Goal: Task Accomplishment & Management: Manage account settings

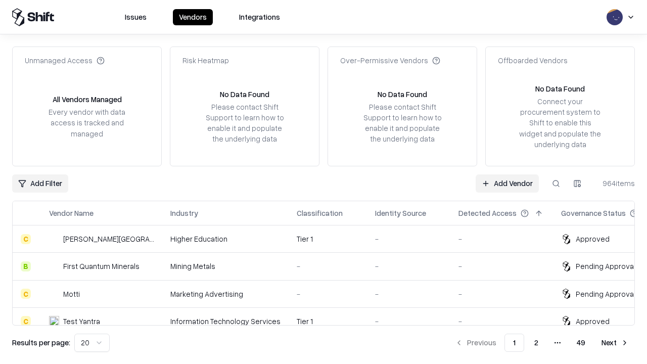
click at [507, 183] on link "Add Vendor" at bounding box center [507, 184] width 63 height 18
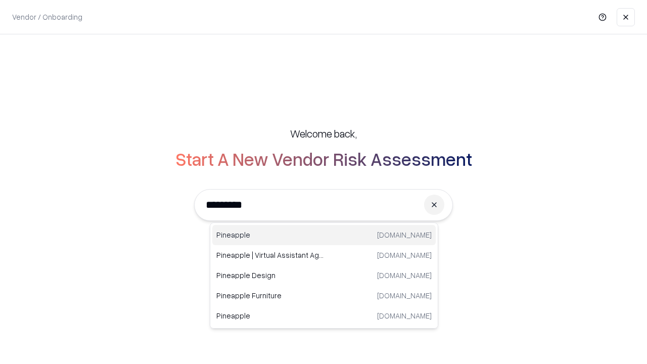
click at [324, 235] on div "Pineapple [DOMAIN_NAME]" at bounding box center [324, 235] width 224 height 20
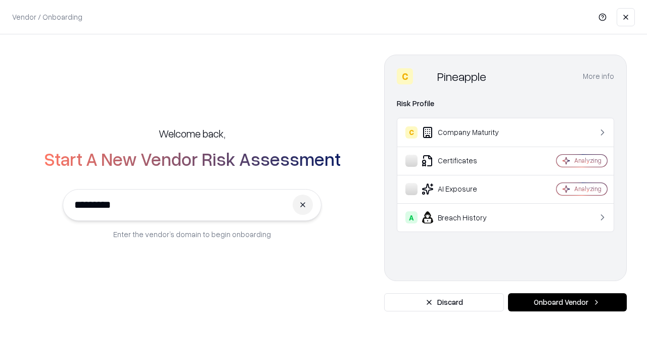
type input "*********"
click at [568, 302] on button "Onboard Vendor" at bounding box center [567, 302] width 119 height 18
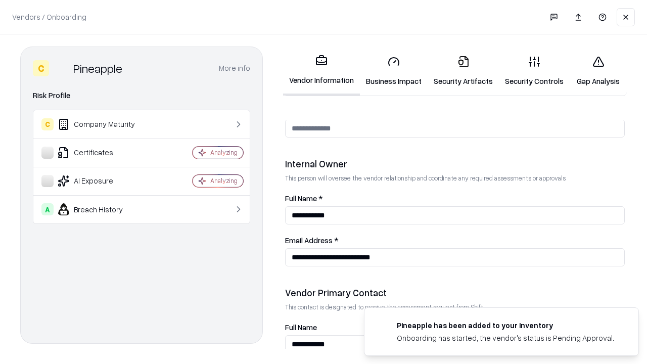
scroll to position [524, 0]
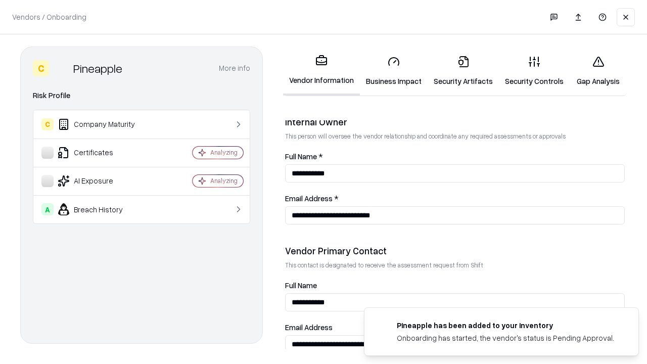
click at [463, 71] on link "Security Artifacts" at bounding box center [463, 71] width 71 height 47
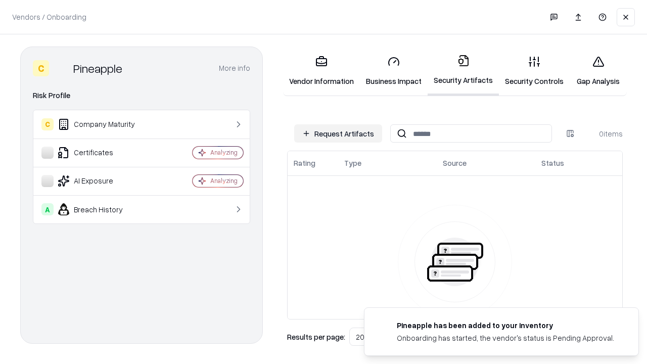
click at [338, 134] on button "Request Artifacts" at bounding box center [338, 133] width 88 height 18
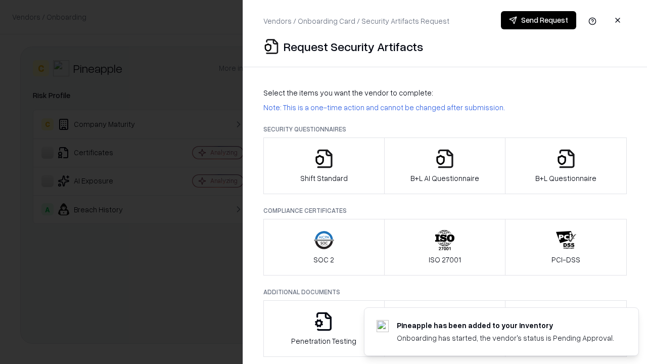
click at [566, 166] on icon "button" at bounding box center [566, 159] width 20 height 20
click at [445, 166] on icon "button" at bounding box center [445, 159] width 20 height 20
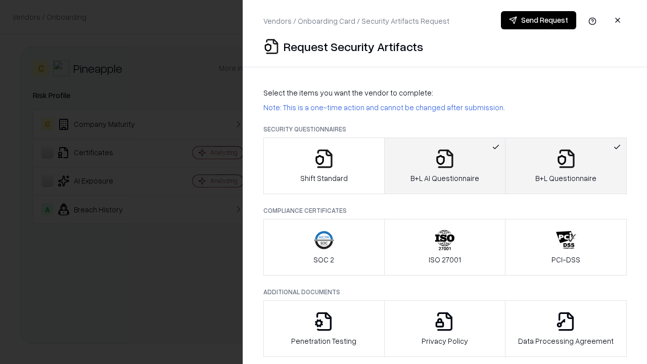
click at [539, 20] on button "Send Request" at bounding box center [538, 20] width 75 height 18
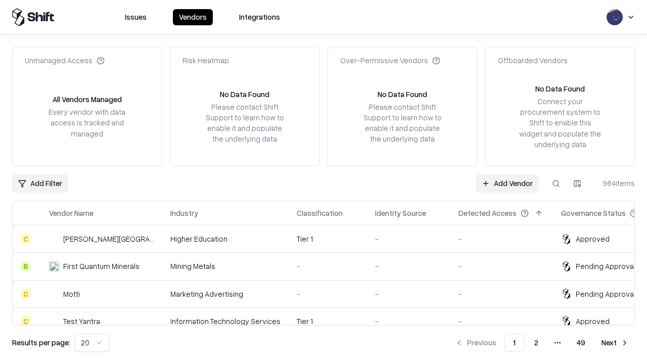
click at [507, 183] on link "Add Vendor" at bounding box center [507, 184] width 63 height 18
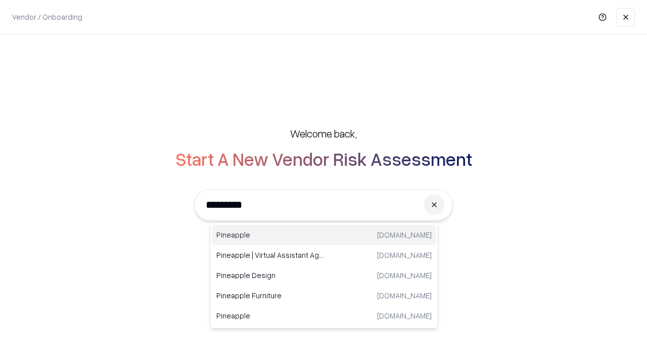
click at [324, 235] on div "Pineapple [DOMAIN_NAME]" at bounding box center [324, 235] width 224 height 20
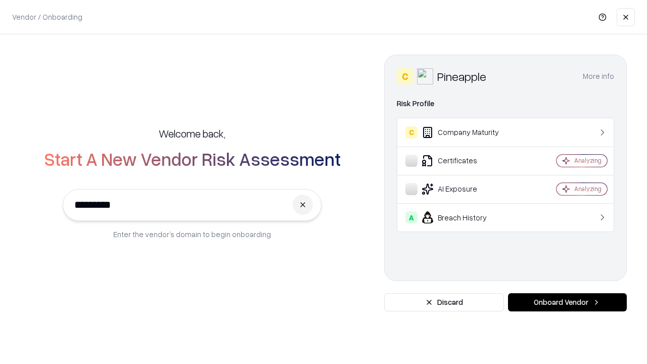
type input "*********"
click at [568, 302] on button "Onboard Vendor" at bounding box center [567, 302] width 119 height 18
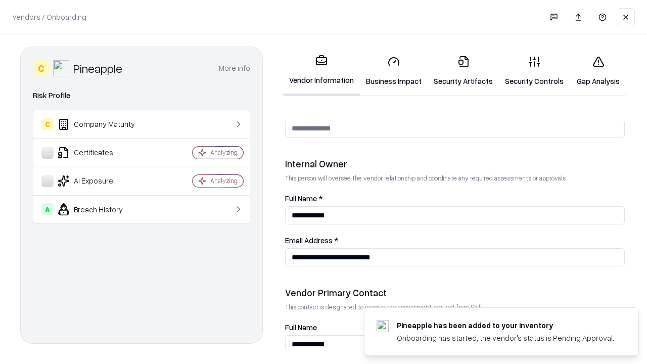
scroll to position [524, 0]
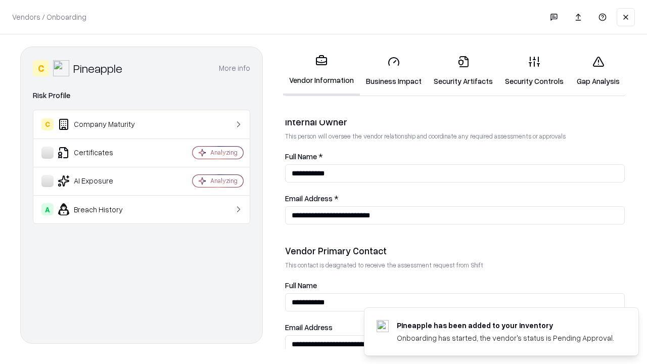
click at [598, 71] on link "Gap Analysis" at bounding box center [598, 71] width 57 height 47
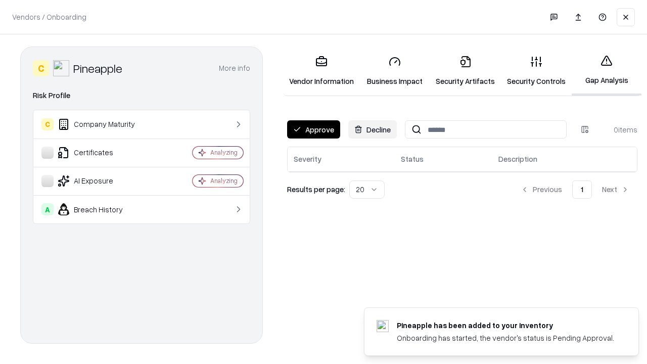
click at [314, 129] on button "Approve" at bounding box center [313, 129] width 53 height 18
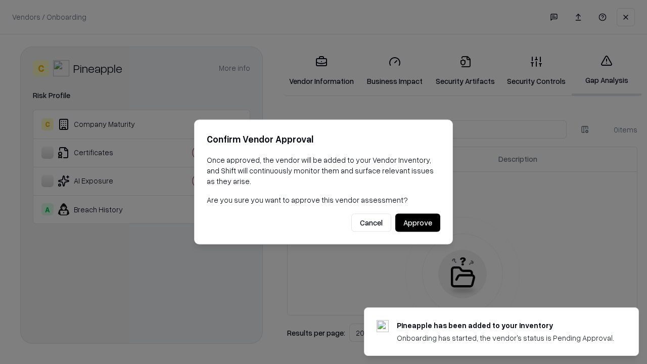
click at [418, 223] on button "Approve" at bounding box center [418, 223] width 45 height 18
